Goal: Browse casually

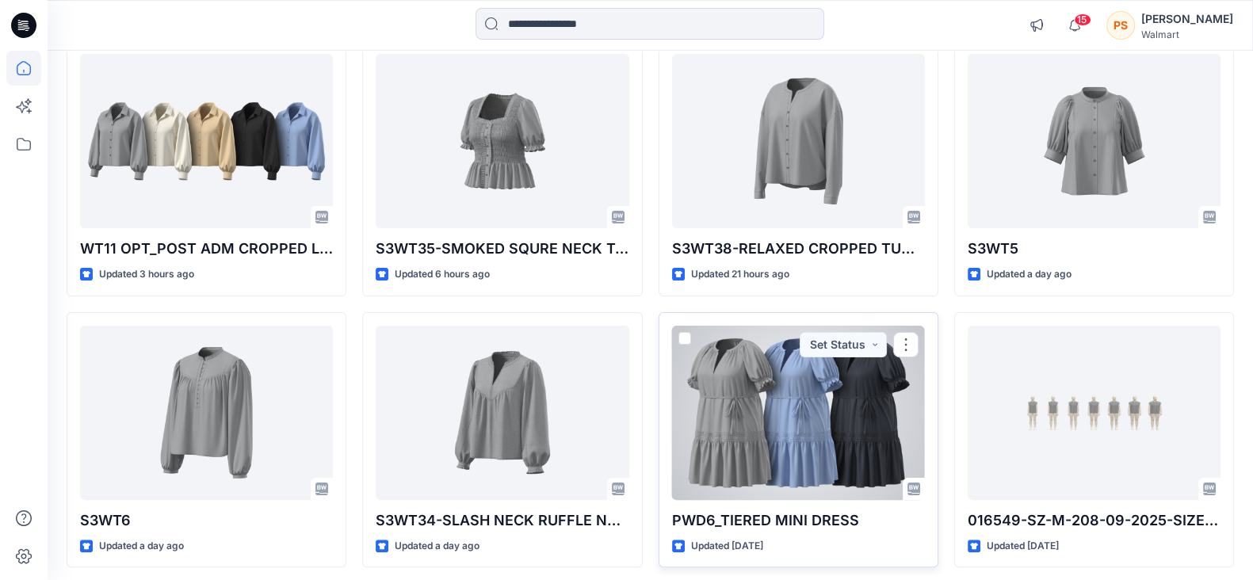
scroll to position [516, 0]
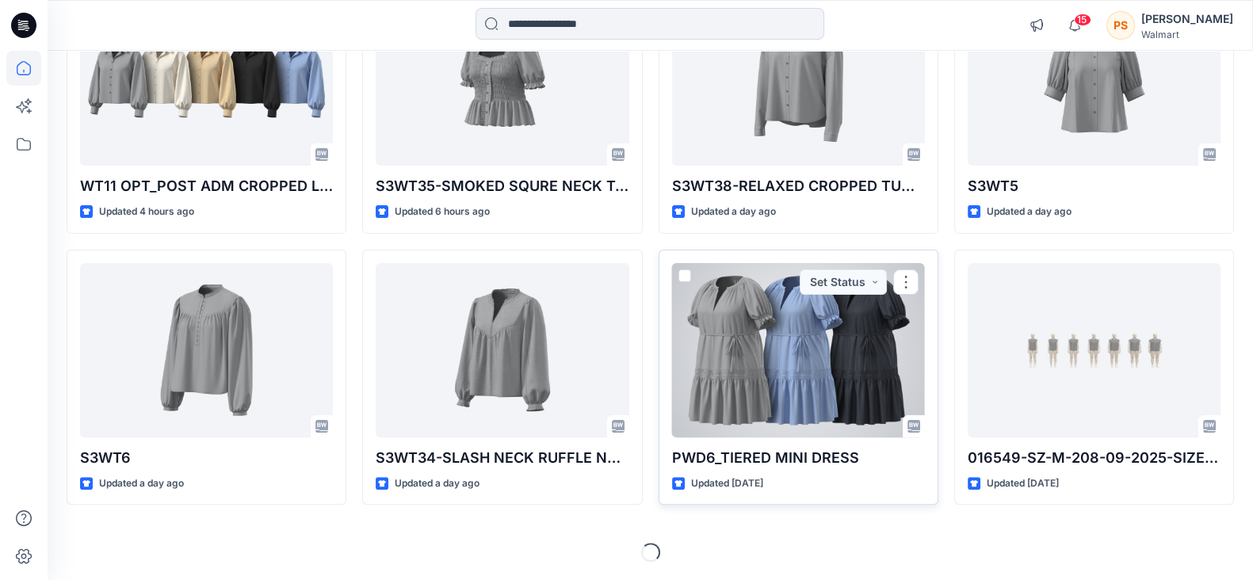
click at [775, 361] on div at bounding box center [798, 350] width 253 height 174
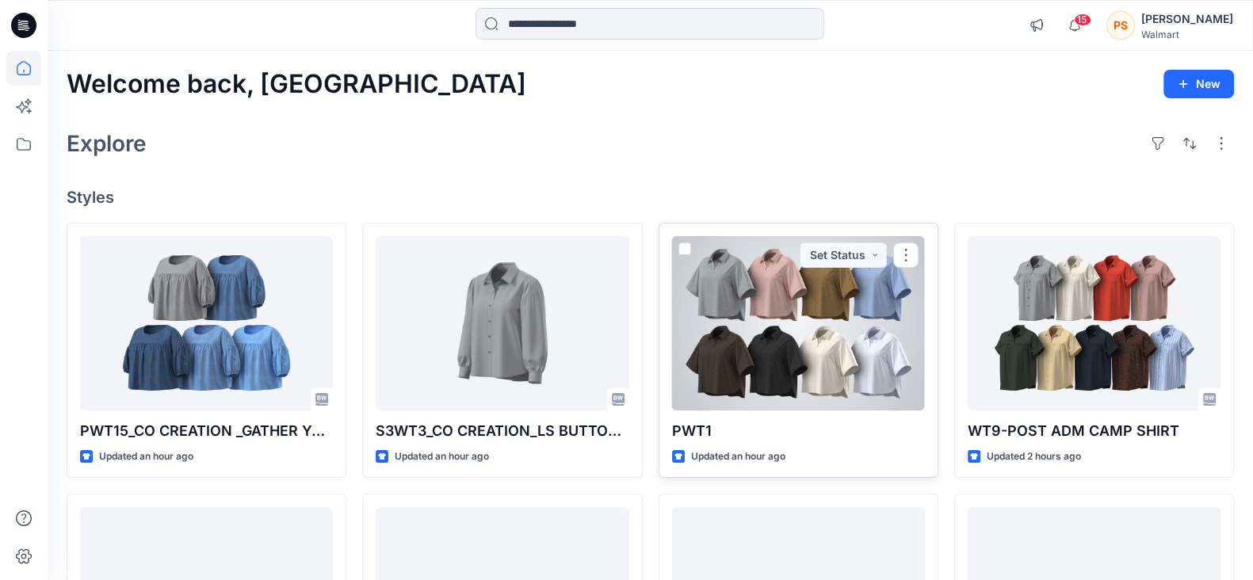
click at [752, 308] on div at bounding box center [798, 323] width 253 height 174
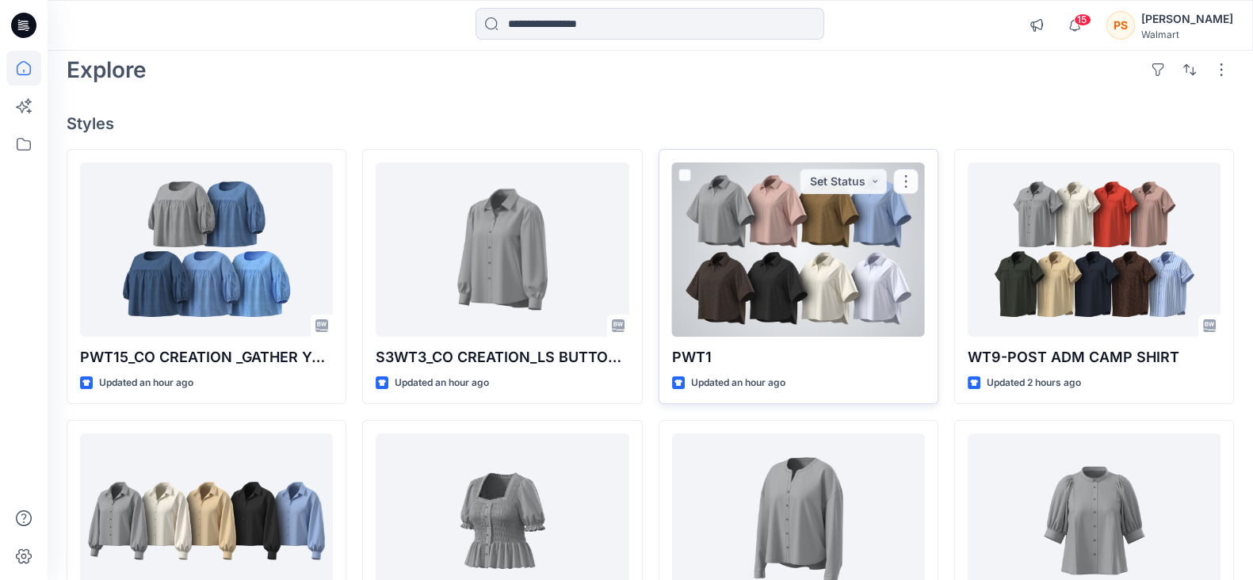
scroll to position [98, 0]
